Goal: Register for event/course

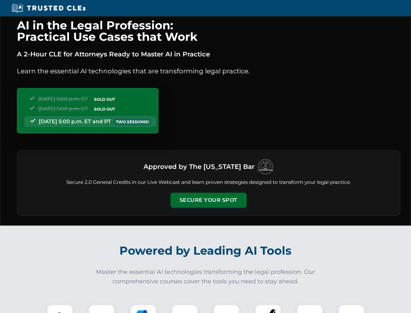
click at [208, 200] on button "Secure Your Spot" at bounding box center [209, 199] width 76 height 15
click at [60, 308] on img at bounding box center [59, 317] width 19 height 19
